Goal: Task Accomplishment & Management: Manage account settings

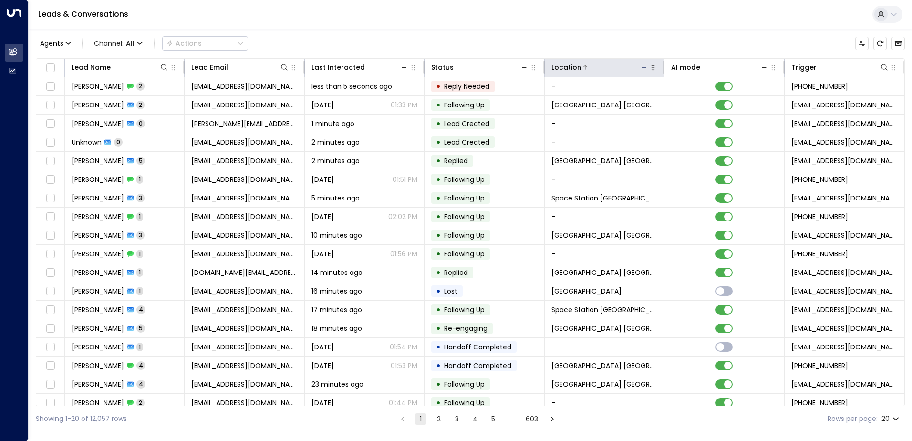
click at [643, 71] on icon at bounding box center [644, 67] width 8 height 8
click at [640, 68] on icon at bounding box center [644, 67] width 8 height 8
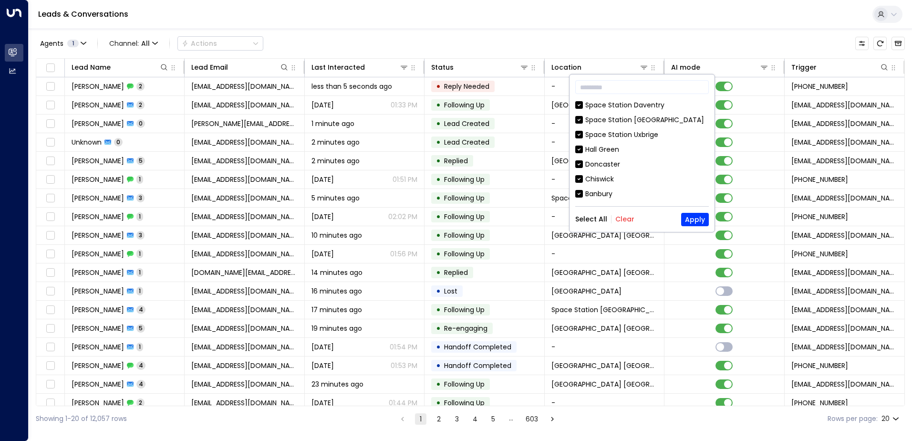
click at [617, 225] on div "Select All Clear Apply" at bounding box center [642, 219] width 134 height 13
click at [621, 217] on button "Clear" at bounding box center [624, 219] width 19 height 8
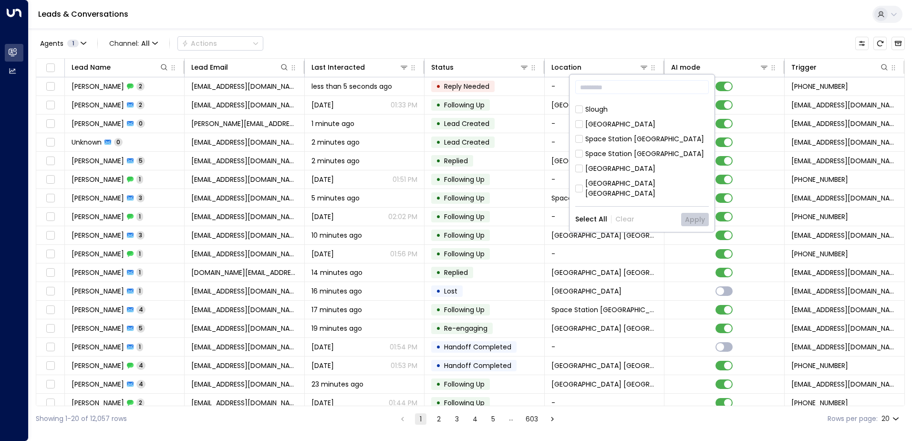
scroll to position [381, 0]
click at [613, 133] on div "Space Station [GEOGRAPHIC_DATA]" at bounding box center [644, 138] width 119 height 10
click at [695, 219] on button "Apply" at bounding box center [695, 219] width 28 height 13
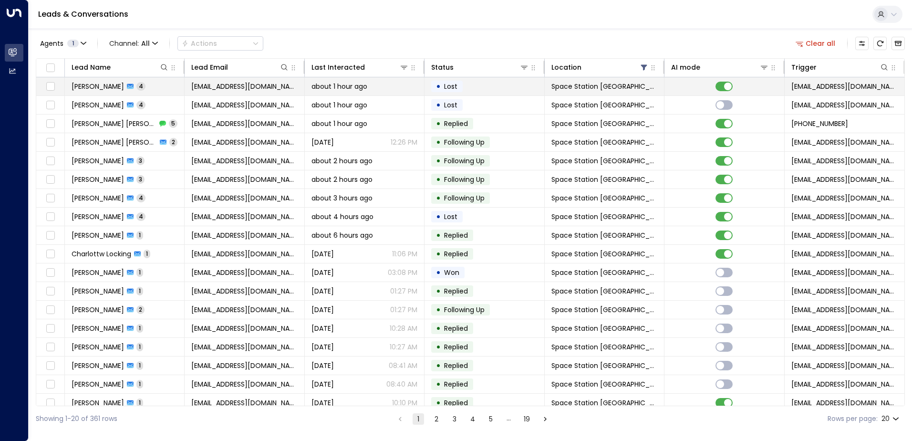
click at [85, 89] on span "[PERSON_NAME]" at bounding box center [98, 87] width 52 height 10
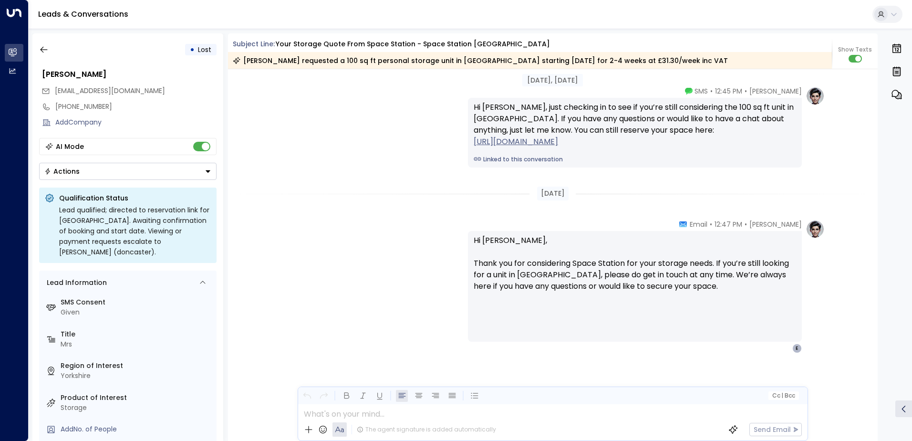
scroll to position [1380, 0]
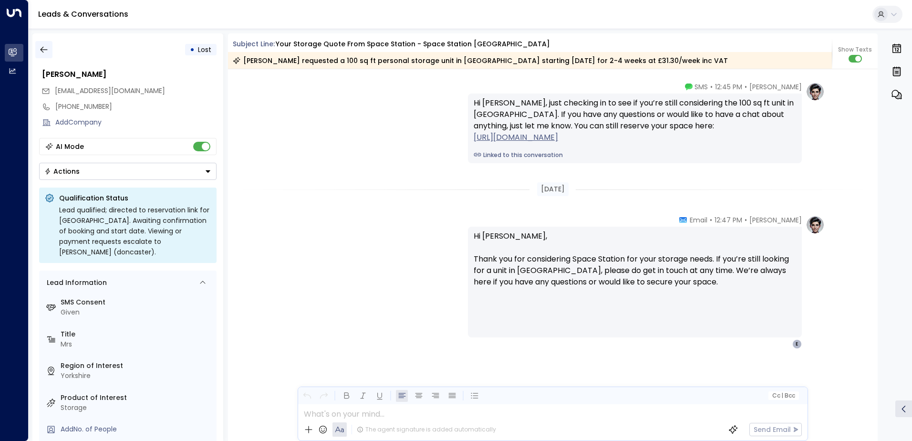
click at [45, 48] on icon "button" at bounding box center [44, 50] width 10 height 10
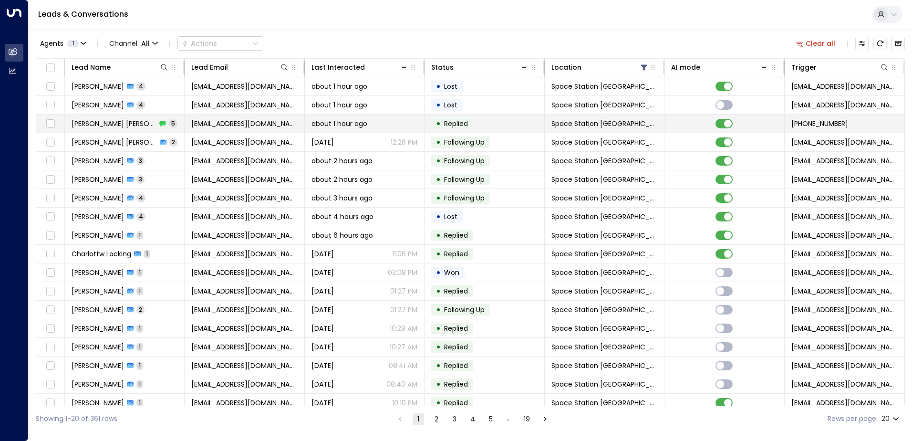
click at [100, 125] on span "[PERSON_NAME] [PERSON_NAME]" at bounding box center [114, 124] width 85 height 10
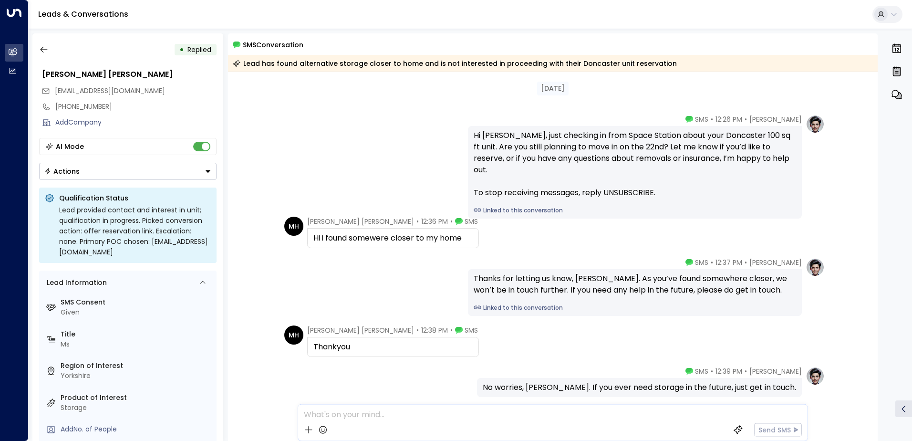
click at [359, 141] on div "[PERSON_NAME] • 12:26 PM • SMS Hi [PERSON_NAME], just checking in from [GEOGRAP…" at bounding box center [553, 166] width 544 height 104
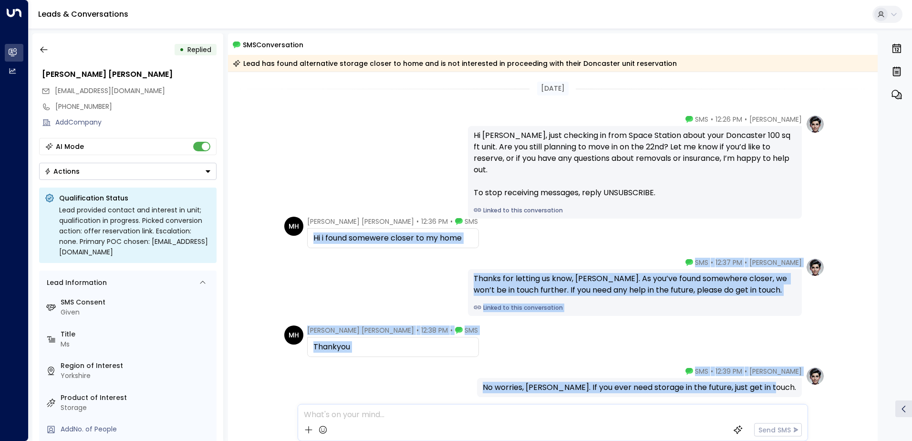
drag, startPoint x: 312, startPoint y: 238, endPoint x: 800, endPoint y: 383, distance: 509.0
click at [800, 383] on div "[DATE] [PERSON_NAME] • 12:26 PM • SMS Hi [PERSON_NAME], just checking in from […" at bounding box center [553, 282] width 650 height 420
copy div "Hi i found somewere closer to my home [PERSON_NAME] • 12:37 PM • SMS Thanks for…"
click at [48, 47] on icon "button" at bounding box center [44, 50] width 10 height 10
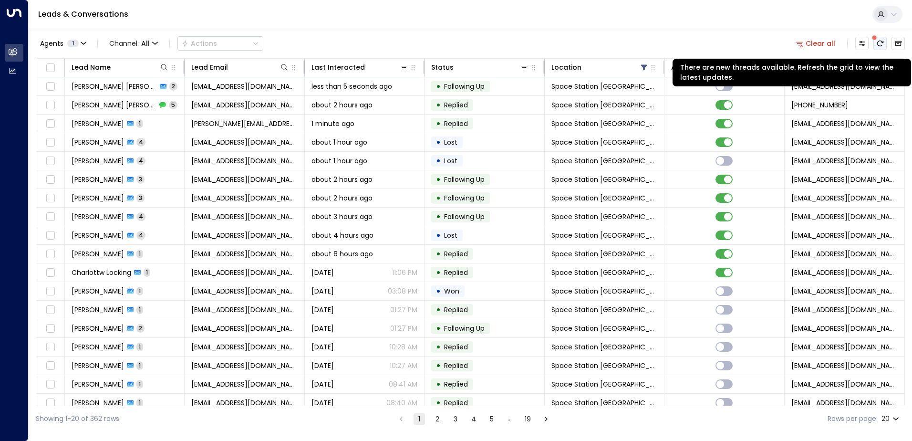
click at [877, 43] on icon "There are new threads available. Refresh the grid to view the latest updates." at bounding box center [880, 44] width 6 height 6
click at [883, 43] on button "There are new threads available. Refresh the grid to view the latest updates." at bounding box center [879, 43] width 13 height 13
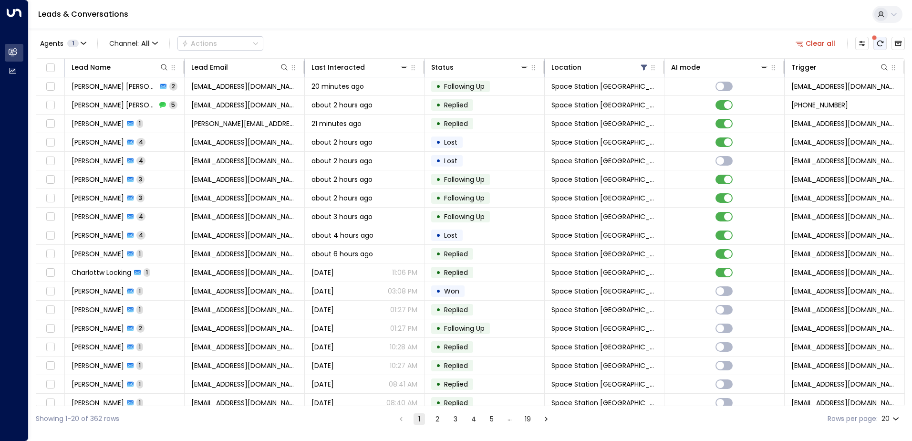
click at [881, 45] on icon "There are new threads available. Refresh the grid to view the latest updates." at bounding box center [880, 44] width 6 height 6
click at [878, 38] on div at bounding box center [879, 43] width 13 height 13
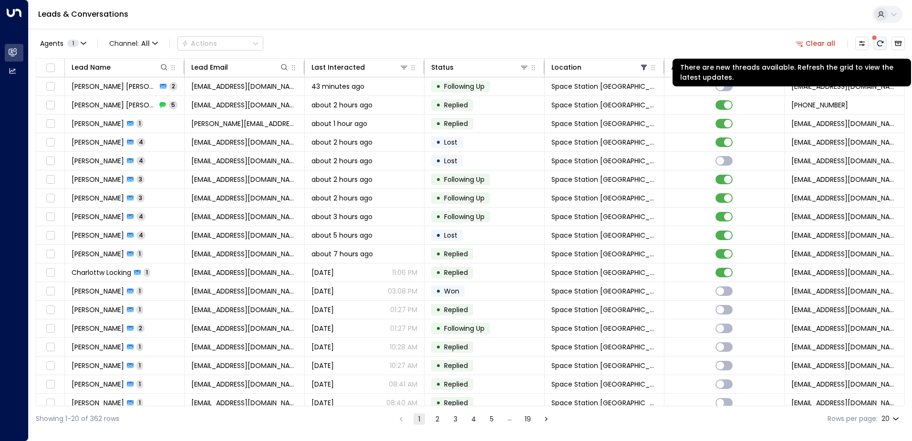
click at [878, 44] on icon "There are new threads available. Refresh the grid to view the latest updates." at bounding box center [880, 44] width 8 height 8
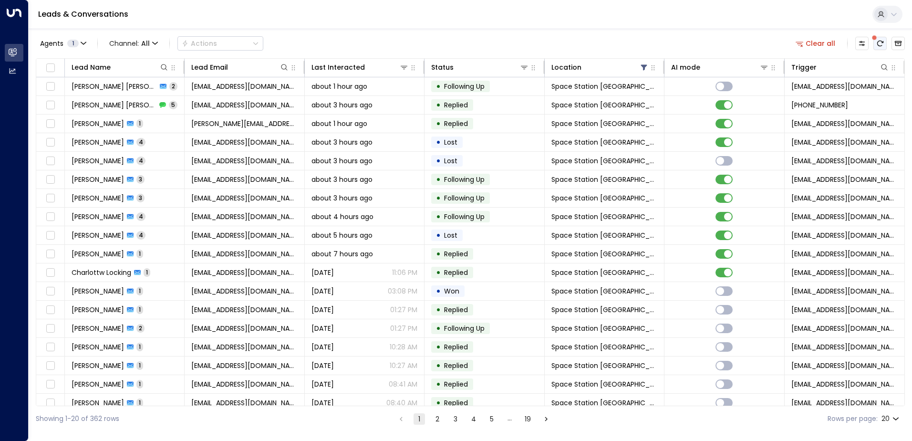
click at [874, 40] on span at bounding box center [874, 37] width 5 height 5
click at [877, 44] on icon "There are new threads available. Refresh the grid to view the latest updates." at bounding box center [880, 44] width 8 height 8
click at [883, 48] on button "There are new threads available. Refresh the grid to view the latest updates." at bounding box center [879, 43] width 13 height 13
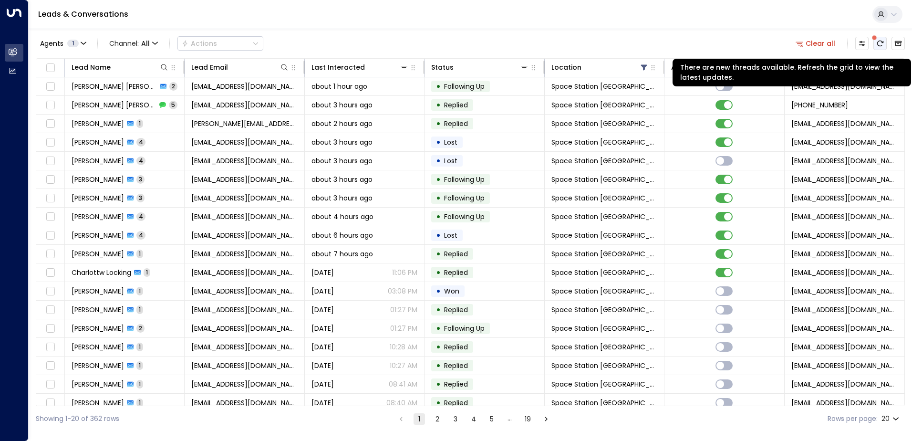
click at [876, 47] on icon "There are new threads available. Refresh the grid to view the latest updates." at bounding box center [880, 44] width 8 height 8
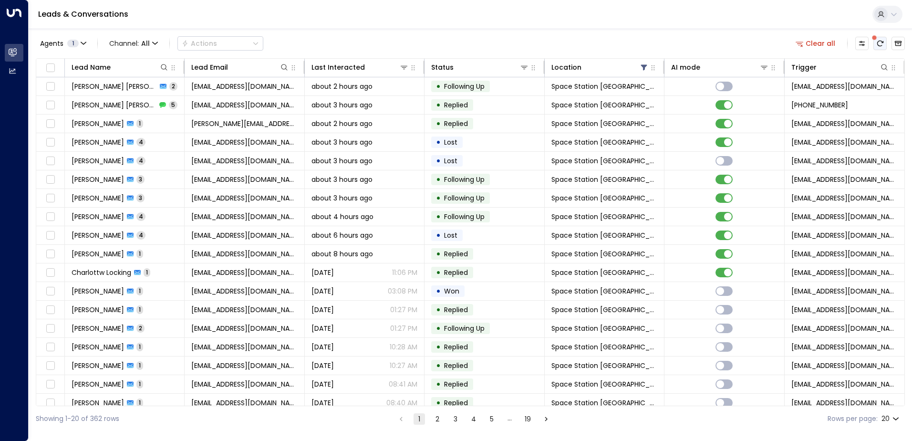
click at [882, 46] on icon "There are new threads available. Refresh the grid to view the latest updates." at bounding box center [880, 44] width 8 height 8
